Goal: Task Accomplishment & Management: Complete application form

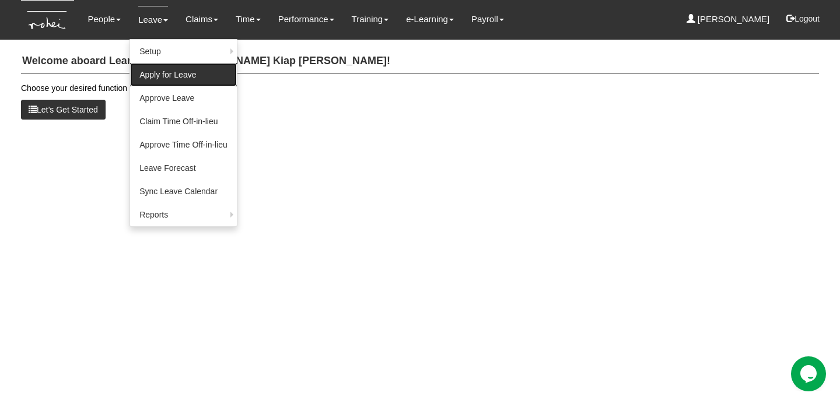
click at [167, 69] on link "Apply for Leave" at bounding box center [183, 74] width 107 height 23
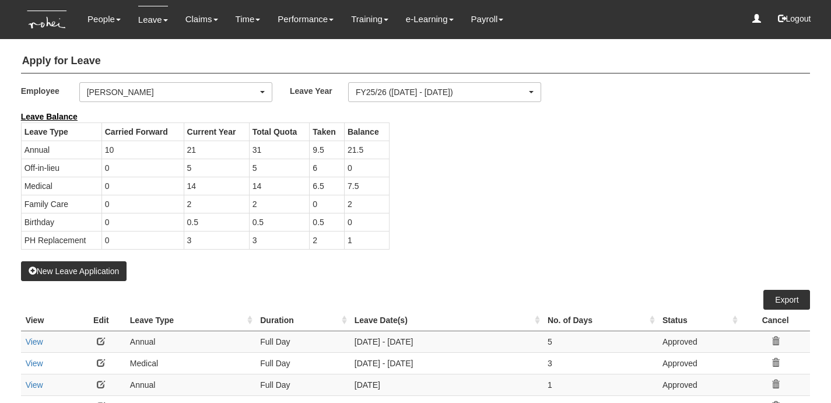
select select "50"
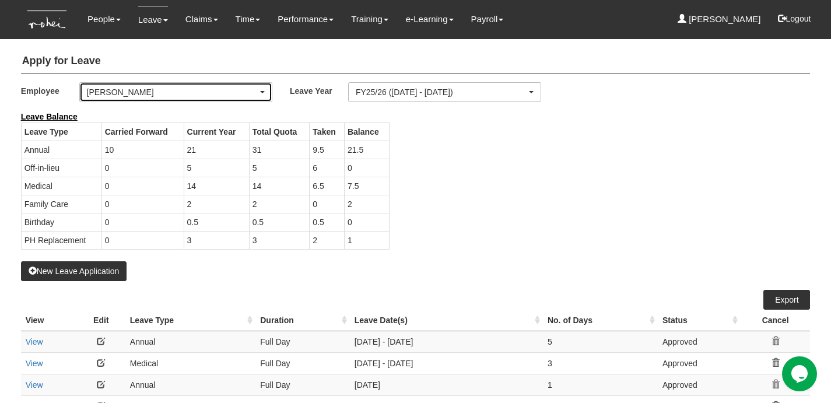
click at [170, 97] on div "[PERSON_NAME]" at bounding box center [172, 92] width 171 height 12
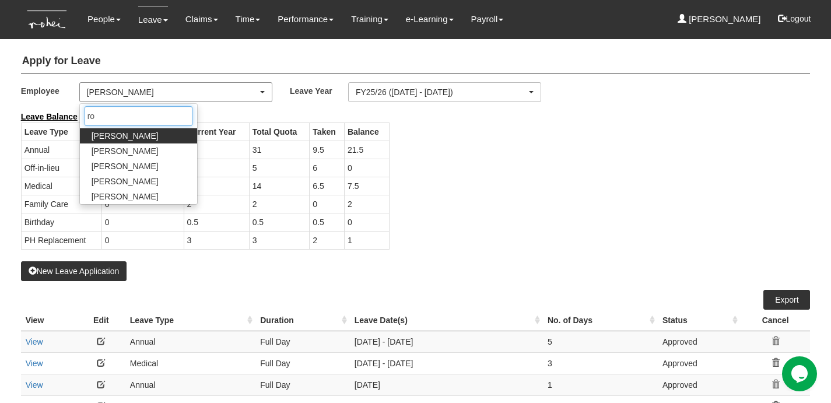
type input "[PERSON_NAME]"
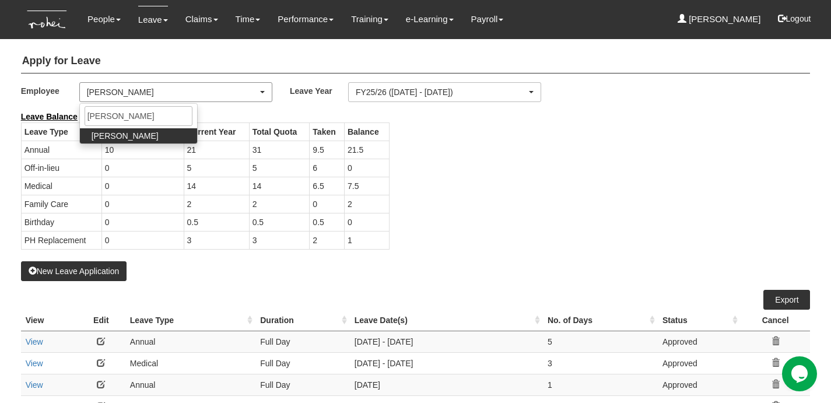
select select "5a253378-523a-4c52-9c83-550f69dab0df"
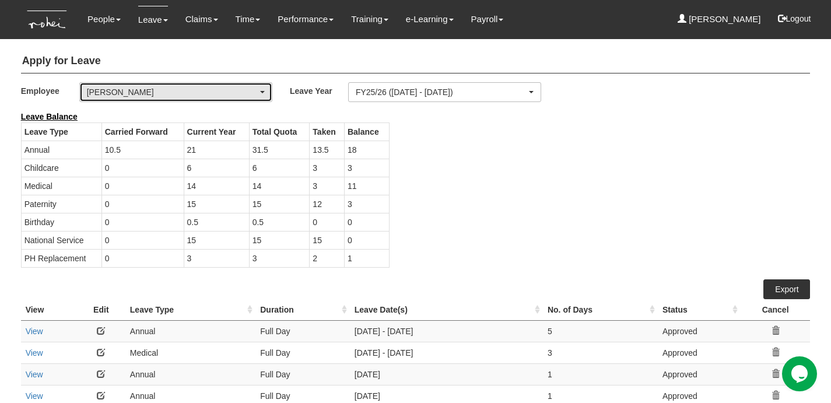
select select "50"
